Goal: Transaction & Acquisition: Purchase product/service

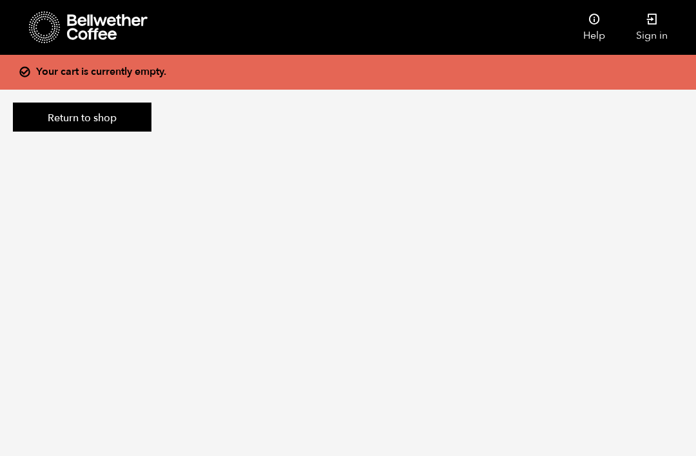
click at [126, 119] on link "Return to shop" at bounding box center [82, 118] width 139 height 30
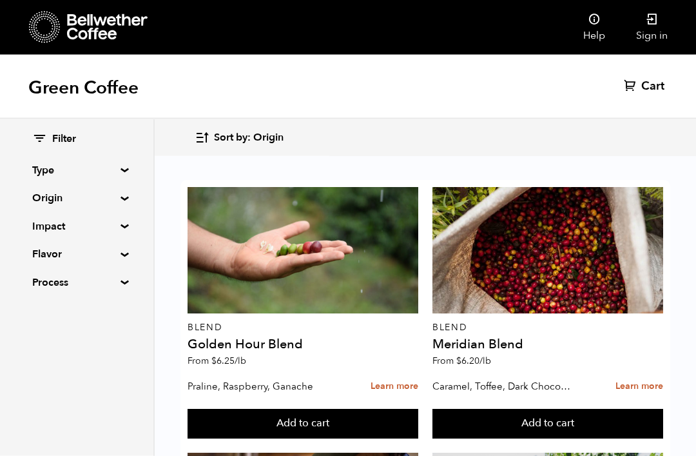
scroll to position [105, 0]
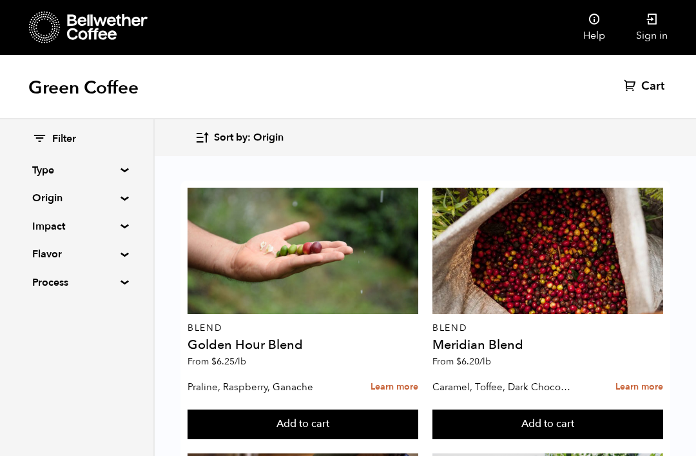
click at [342, 208] on div at bounding box center [303, 251] width 231 height 126
click at [326, 409] on button "Add to cart" at bounding box center [303, 424] width 231 height 30
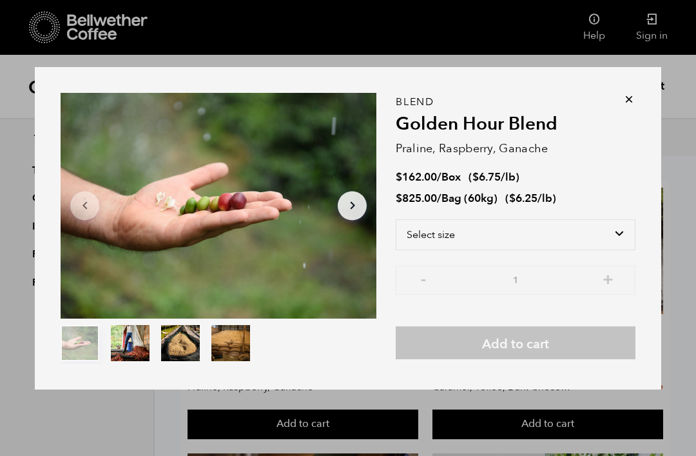
click at [635, 104] on icon at bounding box center [629, 99] width 13 height 13
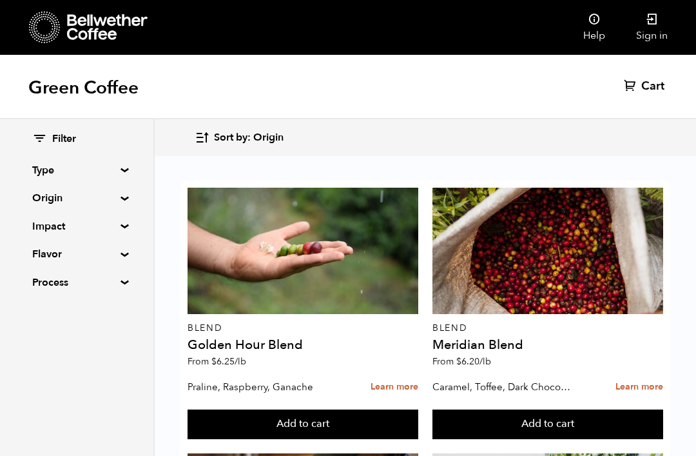
click at [525, 94] on div "Green Coffee Cart (0)" at bounding box center [348, 87] width 696 height 64
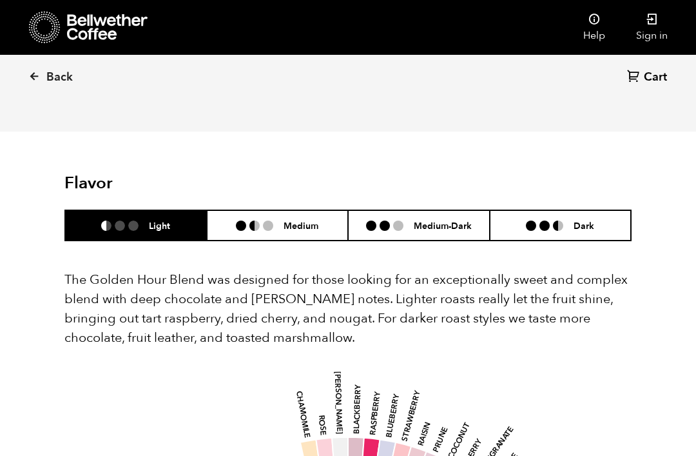
scroll to position [649, 0]
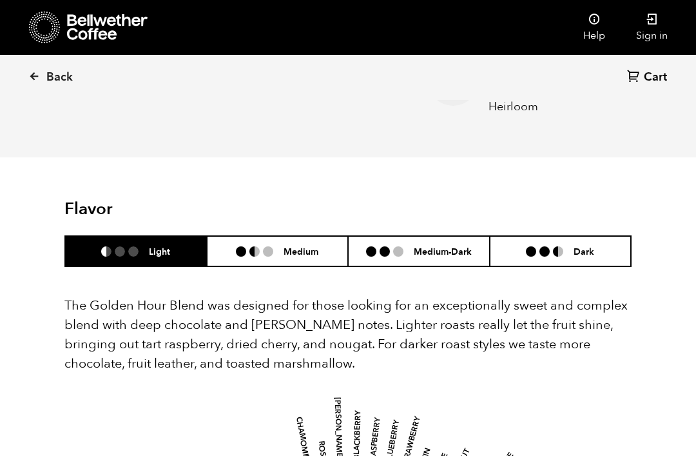
click at [501, 304] on p "The Golden Hour Blend was designed for those looking for an exceptionally sweet…" at bounding box center [347, 334] width 567 height 77
click at [438, 246] on h6 "Medium-Dark" at bounding box center [443, 251] width 58 height 11
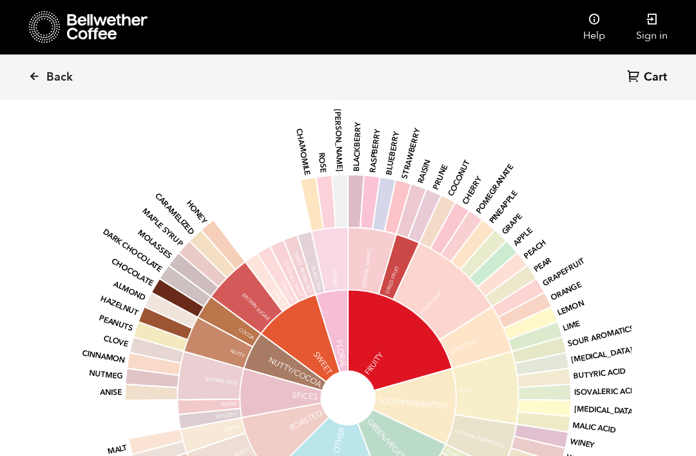
scroll to position [981, 0]
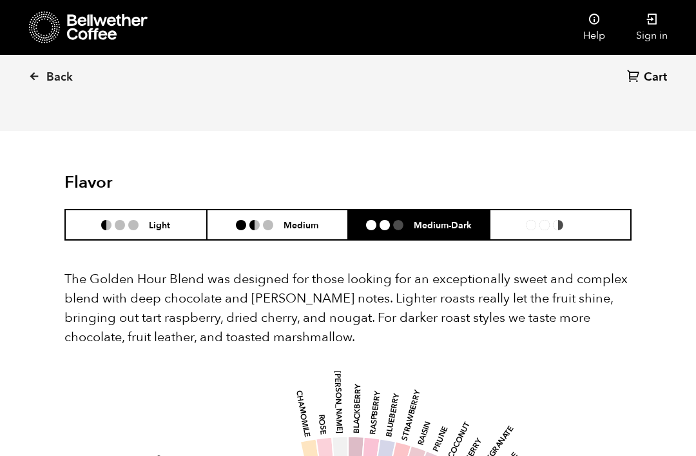
click at [568, 220] on ul at bounding box center [550, 225] width 48 height 10
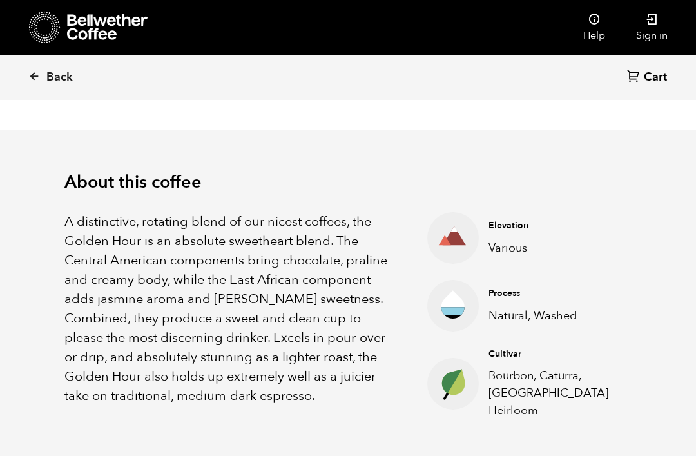
scroll to position [344, 0]
